Goal: Check status: Check status

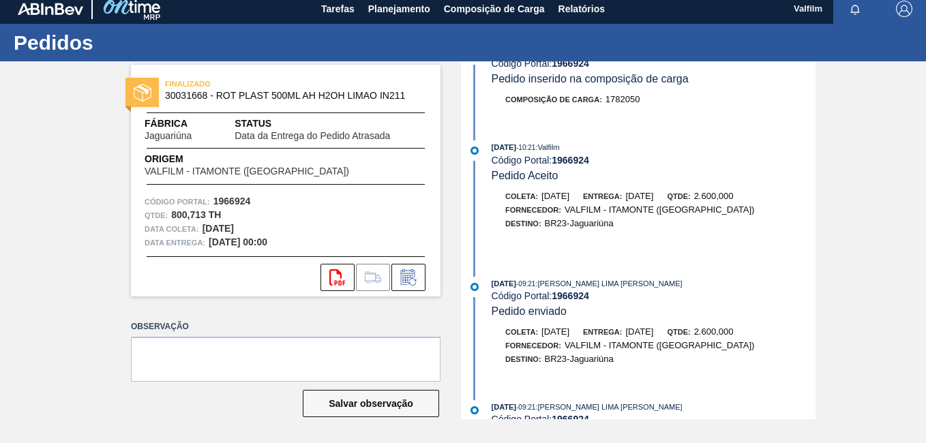
scroll to position [2591, 0]
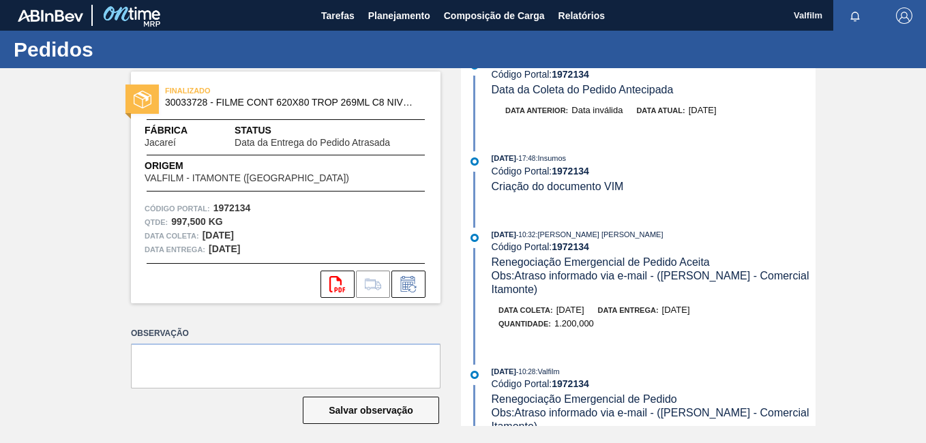
scroll to position [1091, 0]
